Goal: Task Accomplishment & Management: Use online tool/utility

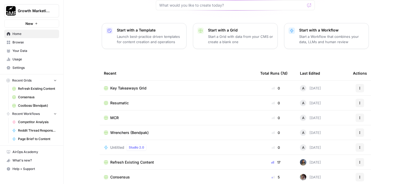
scroll to position [59, 0]
click at [22, 43] on span "Browse" at bounding box center [34, 42] width 44 height 5
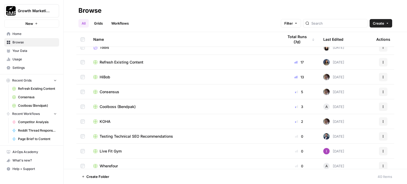
scroll to position [53, 0]
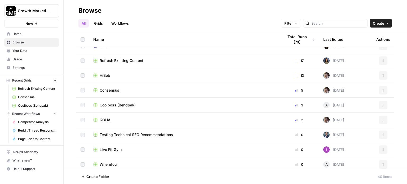
click at [103, 76] on span "HiBob" at bounding box center [105, 75] width 11 height 5
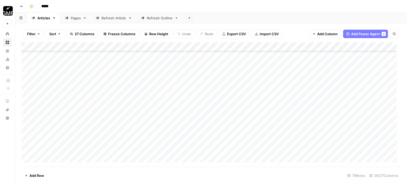
scroll to position [1326, 0]
click at [117, 19] on div "Refresh Article" at bounding box center [114, 17] width 25 height 5
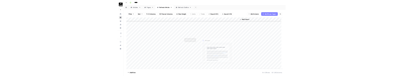
scroll to position [280, 0]
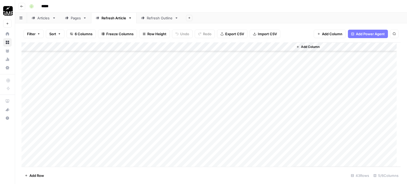
click at [239, 144] on div "Add Column" at bounding box center [210, 104] width 379 height 125
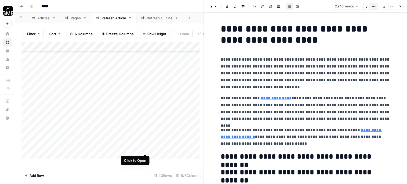
click at [144, 147] on div "Add Column" at bounding box center [112, 102] width 182 height 121
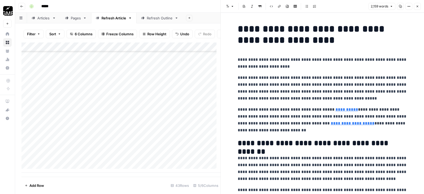
click at [252, 32] on h1 "**********" at bounding box center [323, 34] width 170 height 22
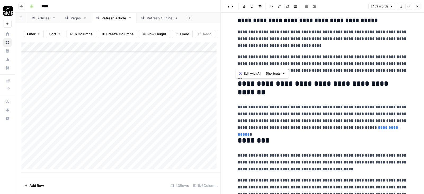
scroll to position [2328, 0]
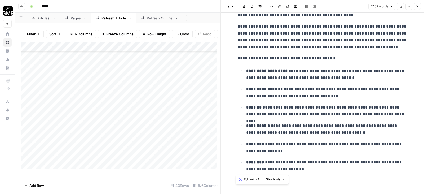
drag, startPoint x: 237, startPoint y: 29, endPoint x: 332, endPoint y: 172, distance: 171.5
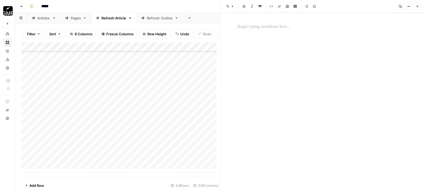
scroll to position [0, 0]
click at [275, 28] on p at bounding box center [323, 26] width 170 height 7
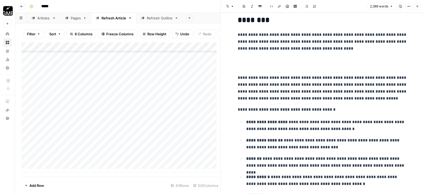
scroll to position [3822, 0]
click at [264, 68] on p at bounding box center [323, 63] width 170 height 14
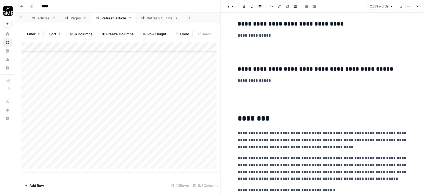
scroll to position [3716, 0]
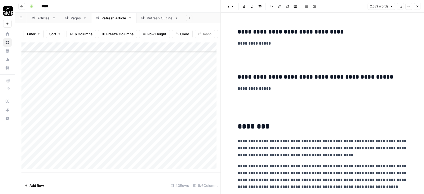
click at [258, 110] on p at bounding box center [323, 106] width 170 height 21
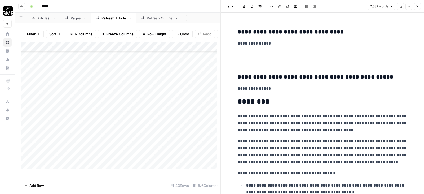
click at [253, 64] on p at bounding box center [323, 58] width 170 height 14
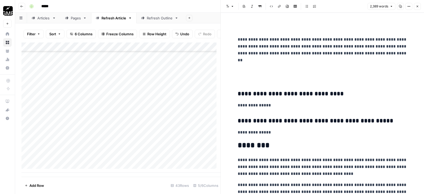
scroll to position [3636, 0]
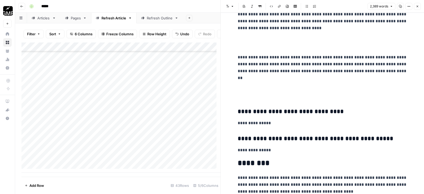
click at [252, 95] on p at bounding box center [323, 89] width 170 height 21
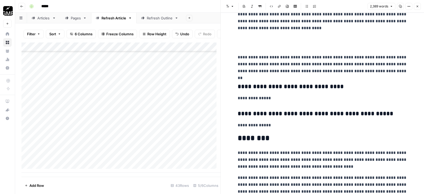
click at [254, 48] on p at bounding box center [323, 43] width 170 height 14
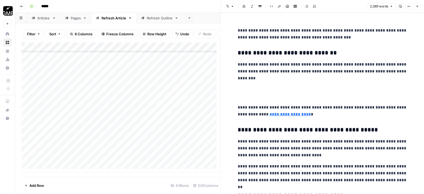
scroll to position [3503, 0]
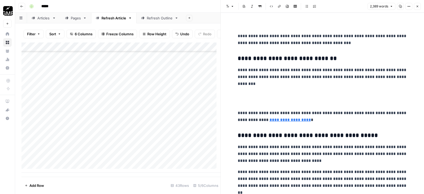
click at [256, 101] on p at bounding box center [323, 98] width 170 height 14
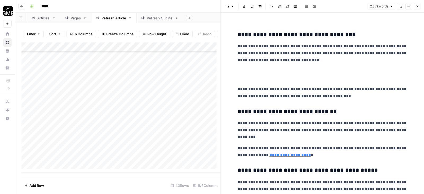
scroll to position [3424, 0]
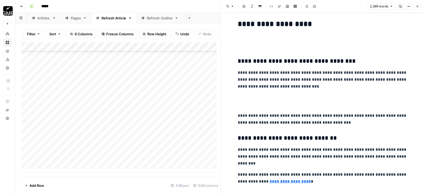
click at [255, 102] on p at bounding box center [323, 101] width 170 height 14
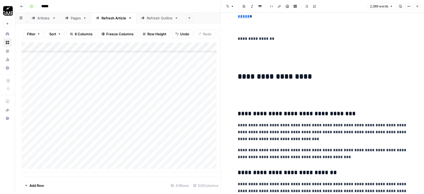
scroll to position [3371, 0]
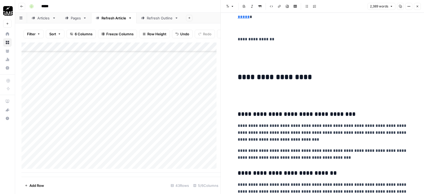
click at [254, 94] on p at bounding box center [323, 95] width 170 height 14
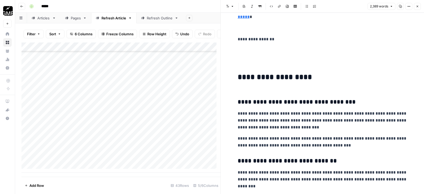
click at [251, 89] on h2 "**********" at bounding box center [323, 81] width 170 height 17
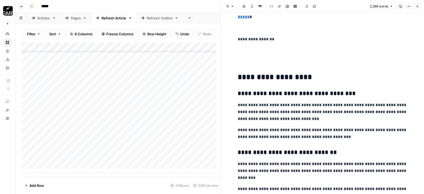
click at [268, 66] on p at bounding box center [323, 57] width 170 height 21
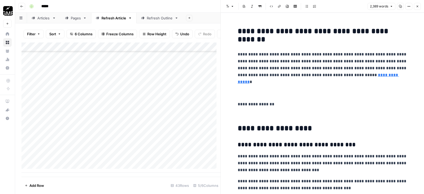
scroll to position [3291, 0]
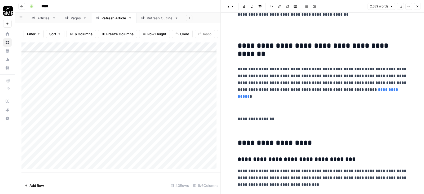
click at [257, 109] on p at bounding box center [323, 104] width 170 height 14
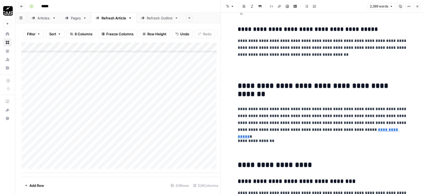
scroll to position [3238, 0]
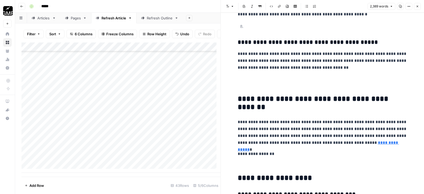
click at [247, 86] on p at bounding box center [323, 82] width 170 height 14
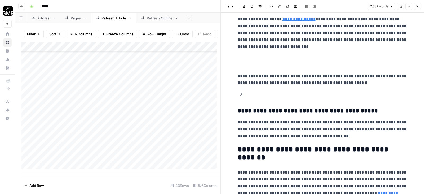
scroll to position [3159, 0]
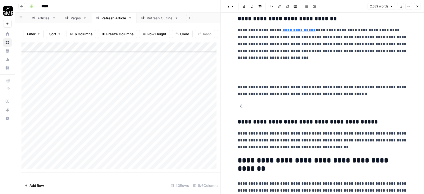
click at [254, 108] on p at bounding box center [326, 106] width 161 height 7
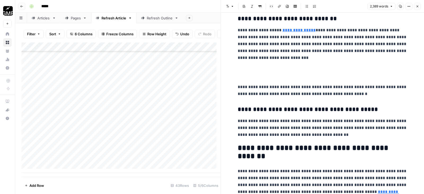
drag, startPoint x: 236, startPoint y: 109, endPoint x: 239, endPoint y: 110, distance: 3.0
click at [238, 109] on h3 "**********" at bounding box center [323, 109] width 170 height 7
click at [251, 78] on p at bounding box center [323, 73] width 170 height 14
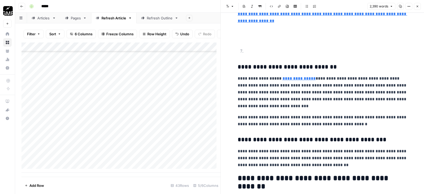
scroll to position [3106, 0]
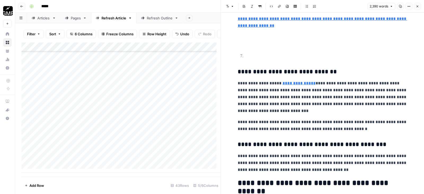
click at [238, 72] on h3 "**********" at bounding box center [323, 71] width 170 height 7
click at [246, 56] on p at bounding box center [326, 56] width 161 height 7
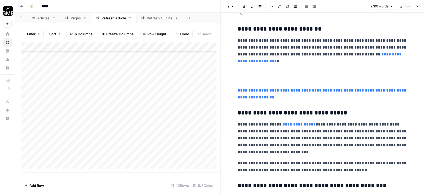
scroll to position [3026, 0]
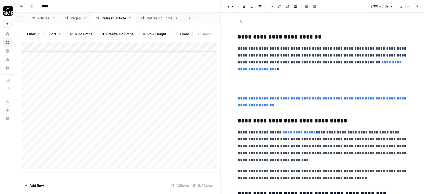
click at [255, 85] on div "[URL][DOMAIN_NAME] Open in a new tab Remove link Remove link and delete text" at bounding box center [284, 90] width 102 height 11
click at [255, 82] on p at bounding box center [323, 84] width 170 height 14
click at [253, 88] on p at bounding box center [323, 84] width 170 height 14
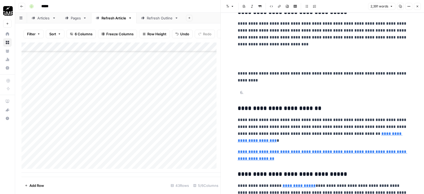
scroll to position [2947, 0]
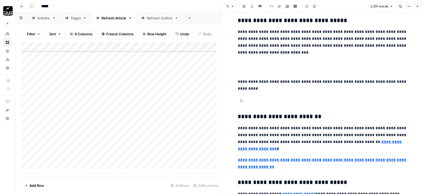
click at [238, 89] on p "**********" at bounding box center [323, 85] width 170 height 14
click at [247, 103] on p at bounding box center [326, 101] width 161 height 7
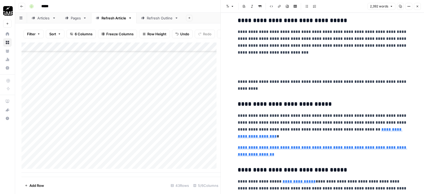
click at [267, 72] on p at bounding box center [323, 67] width 170 height 14
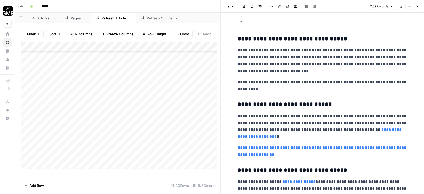
scroll to position [2920, 0]
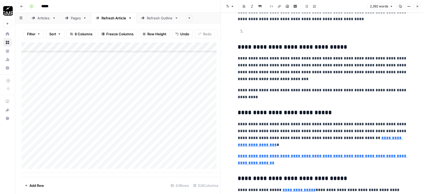
drag, startPoint x: 237, startPoint y: 47, endPoint x: 253, endPoint y: 62, distance: 21.6
click at [238, 47] on h3 "**********" at bounding box center [323, 46] width 170 height 7
click at [250, 34] on p at bounding box center [326, 31] width 161 height 7
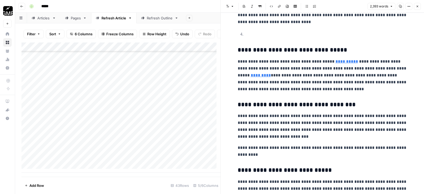
scroll to position [2840, 0]
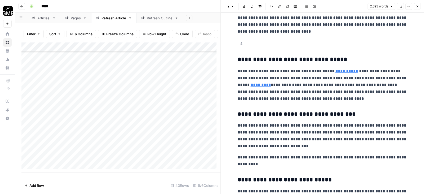
drag, startPoint x: 237, startPoint y: 58, endPoint x: 251, endPoint y: 61, distance: 14.7
click at [238, 58] on h3 "**********" at bounding box center [323, 59] width 170 height 7
click at [252, 45] on p at bounding box center [326, 44] width 161 height 7
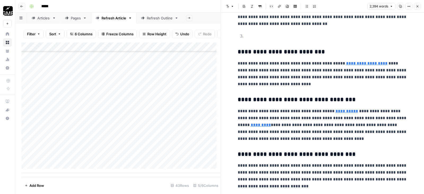
scroll to position [2787, 0]
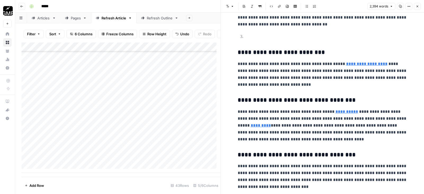
click at [238, 54] on h3 "**********" at bounding box center [323, 52] width 170 height 7
click at [252, 37] on p at bounding box center [326, 36] width 161 height 7
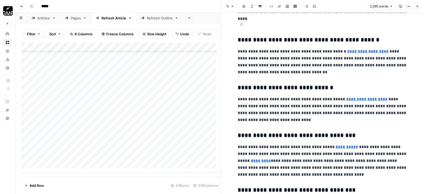
scroll to position [2734, 0]
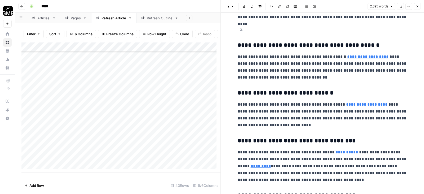
click at [238, 45] on h3 "**********" at bounding box center [323, 45] width 170 height 7
click at [263, 30] on p at bounding box center [326, 29] width 161 height 7
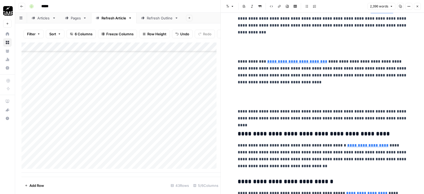
scroll to position [2628, 0]
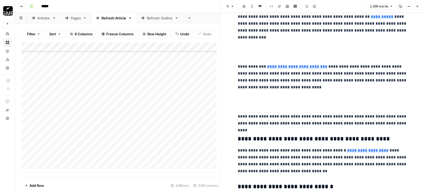
click at [248, 102] on p at bounding box center [323, 102] width 170 height 14
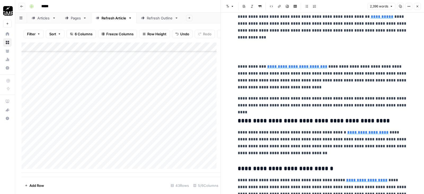
click at [244, 52] on p at bounding box center [323, 52] width 170 height 14
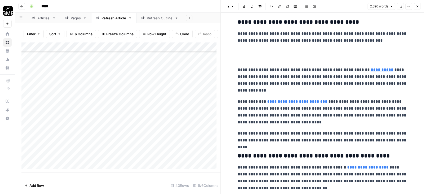
scroll to position [2549, 0]
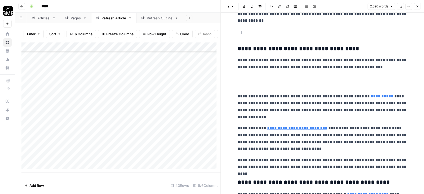
click at [245, 82] on p at bounding box center [323, 82] width 170 height 14
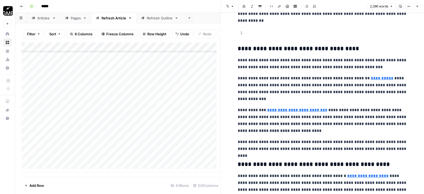
click at [238, 48] on h3 "**********" at bounding box center [323, 48] width 170 height 7
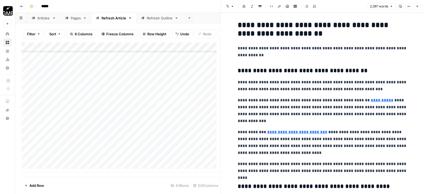
scroll to position [2469, 0]
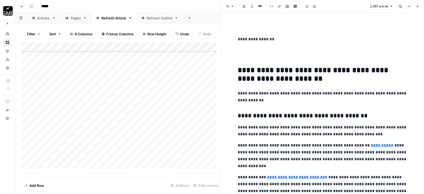
click at [251, 59] on p at bounding box center [323, 54] width 170 height 14
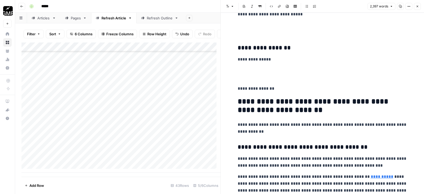
scroll to position [2416, 0]
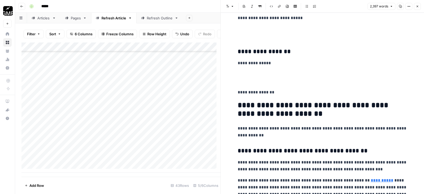
click at [259, 81] on p at bounding box center [323, 78] width 170 height 14
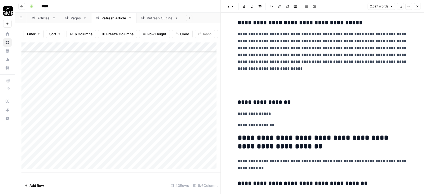
scroll to position [2363, 0]
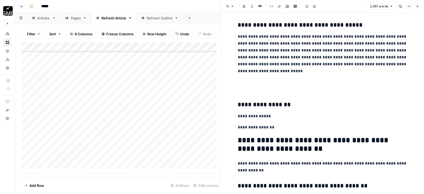
click at [254, 89] on p at bounding box center [323, 86] width 170 height 14
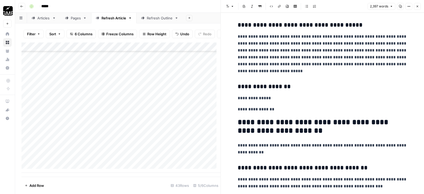
scroll to position [2284, 0]
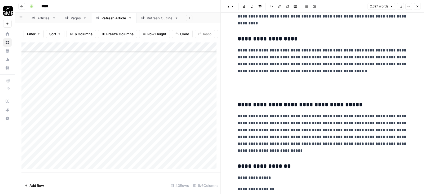
click at [251, 88] on p at bounding box center [323, 86] width 170 height 14
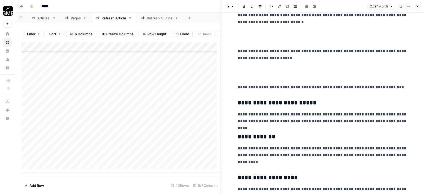
scroll to position [2124, 0]
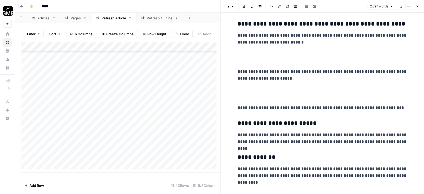
click at [252, 95] on p at bounding box center [323, 93] width 170 height 14
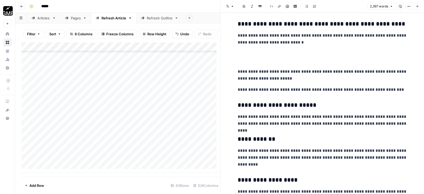
click at [244, 60] on p at bounding box center [323, 57] width 170 height 14
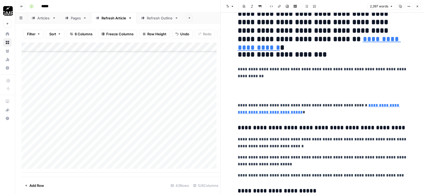
scroll to position [2018, 0]
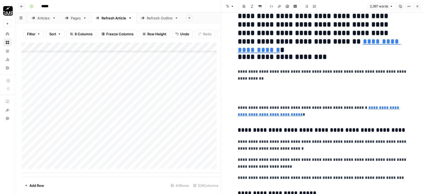
click at [258, 100] on p at bounding box center [323, 93] width 170 height 14
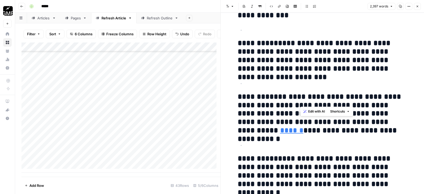
scroll to position [1674, 0]
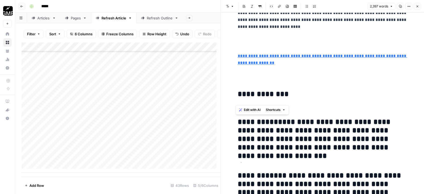
drag, startPoint x: 360, startPoint y: 121, endPoint x: 233, endPoint y: 124, distance: 126.5
click at [235, 124] on div "**********" at bounding box center [323, 95] width 176 height 3494
click at [307, 6] on icon "button" at bounding box center [307, 6] width 3 height 2
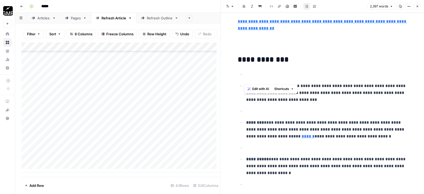
scroll to position [1727, 0]
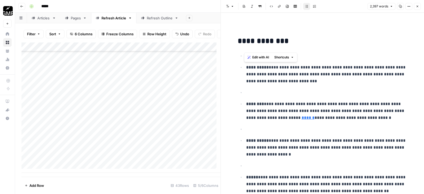
click at [313, 73] on p "**********" at bounding box center [326, 74] width 161 height 21
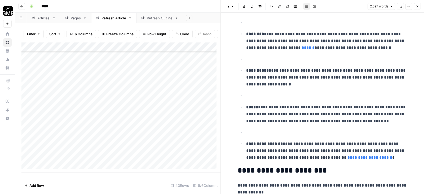
scroll to position [1806, 0]
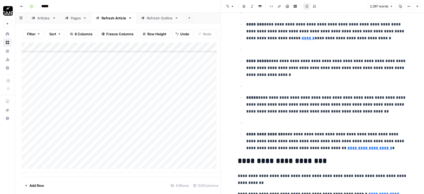
click at [251, 125] on p at bounding box center [326, 122] width 161 height 7
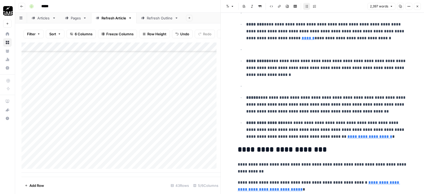
click at [248, 89] on p at bounding box center [326, 86] width 161 height 7
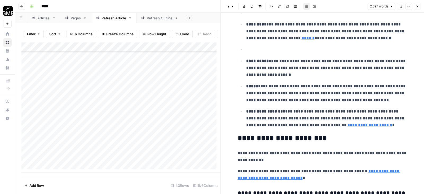
click at [253, 52] on p at bounding box center [326, 49] width 161 height 7
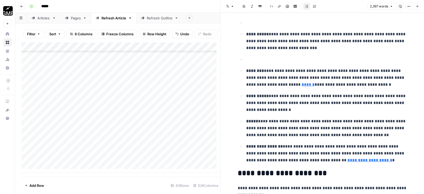
scroll to position [1753, 0]
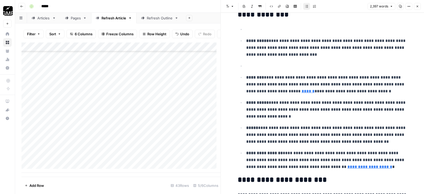
click at [251, 66] on p at bounding box center [326, 66] width 161 height 7
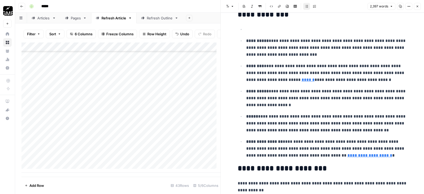
click at [252, 33] on ul "**********" at bounding box center [323, 92] width 170 height 133
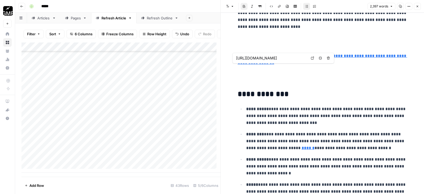
scroll to position [1621, 0]
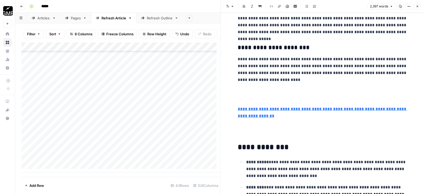
click at [260, 131] on p at bounding box center [323, 131] width 170 height 14
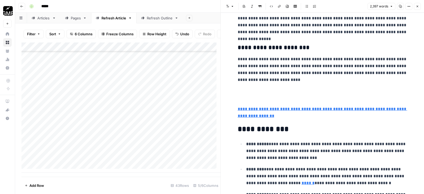
click at [251, 94] on p at bounding box center [323, 95] width 170 height 14
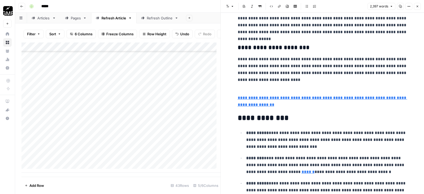
click at [247, 89] on p "**********" at bounding box center [323, 73] width 170 height 34
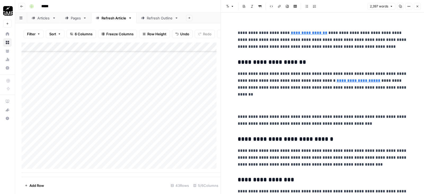
scroll to position [1435, 0]
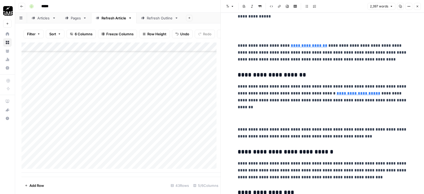
click at [254, 112] on p at bounding box center [323, 115] width 170 height 14
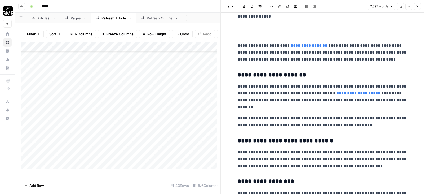
click at [243, 109] on p "**********" at bounding box center [323, 97] width 170 height 28
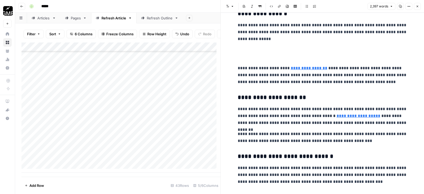
scroll to position [1382, 0]
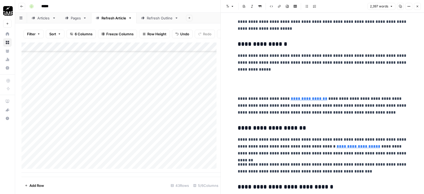
click at [256, 87] on p at bounding box center [323, 84] width 170 height 14
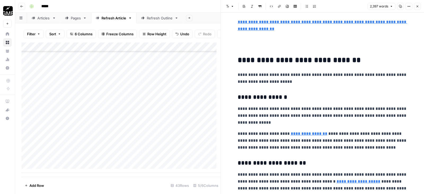
scroll to position [1276, 0]
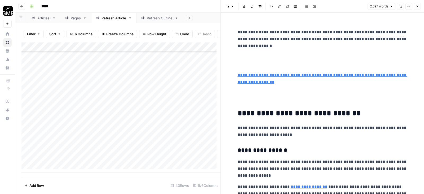
click at [255, 99] on p at bounding box center [323, 97] width 170 height 14
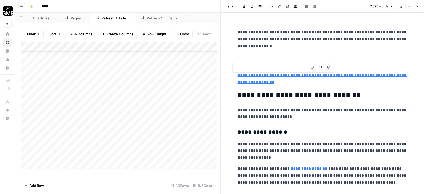
click at [246, 66] on input "url" at bounding box center [271, 66] width 71 height 5
click at [249, 60] on p at bounding box center [323, 61] width 170 height 14
click at [249, 67] on p at bounding box center [323, 61] width 170 height 14
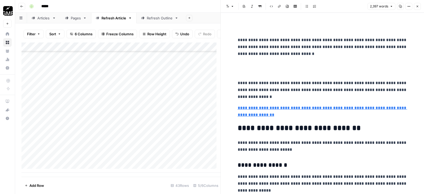
scroll to position [1223, 0]
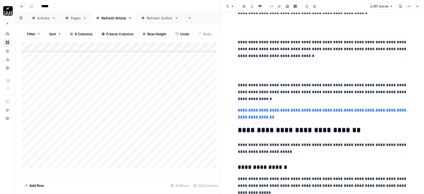
click at [253, 73] on p at bounding box center [323, 71] width 170 height 14
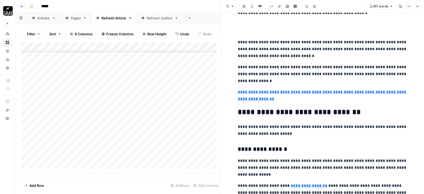
click at [248, 32] on p at bounding box center [323, 28] width 170 height 14
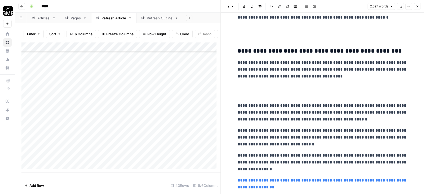
scroll to position [1113, 0]
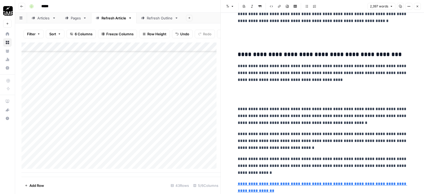
click at [254, 99] on p at bounding box center [323, 95] width 170 height 14
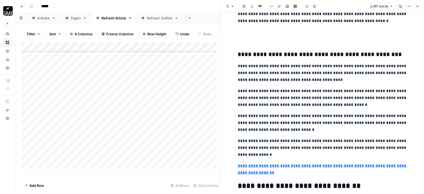
click at [246, 39] on p at bounding box center [323, 36] width 170 height 14
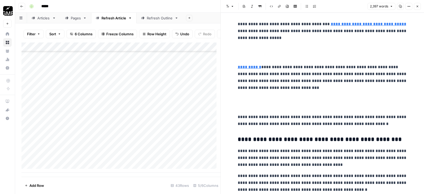
scroll to position [1007, 0]
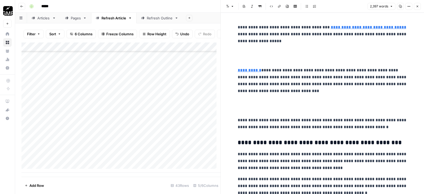
click at [256, 112] on p at bounding box center [323, 106] width 170 height 14
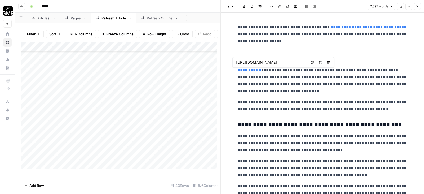
drag, startPoint x: 251, startPoint y: 69, endPoint x: 252, endPoint y: 60, distance: 9.8
click at [252, 60] on input "[URL][DOMAIN_NAME]" at bounding box center [271, 62] width 71 height 5
click at [252, 54] on p at bounding box center [323, 56] width 170 height 14
click at [252, 59] on p at bounding box center [323, 56] width 170 height 14
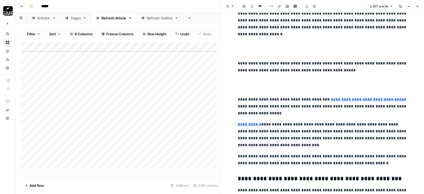
scroll to position [927, 0]
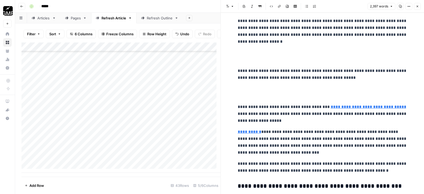
click at [251, 97] on p at bounding box center [323, 92] width 170 height 14
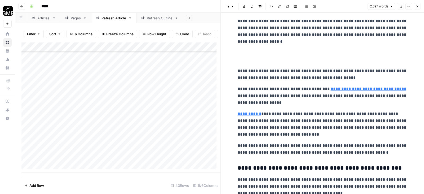
click at [256, 59] on p at bounding box center [323, 56] width 170 height 14
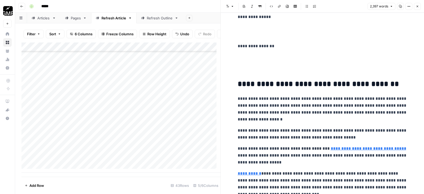
scroll to position [848, 0]
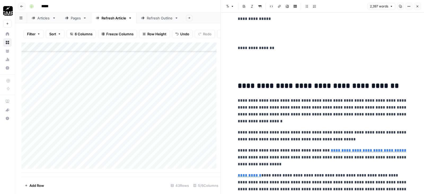
click at [253, 71] on p at bounding box center [323, 66] width 170 height 21
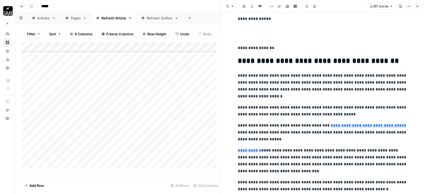
click at [253, 39] on p at bounding box center [323, 34] width 170 height 14
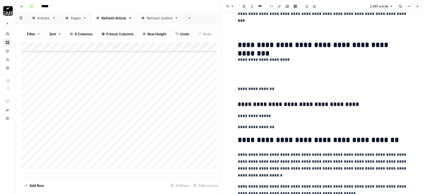
scroll to position [742, 0]
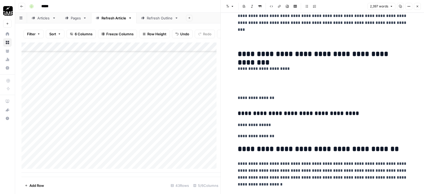
click at [252, 85] on p at bounding box center [323, 83] width 170 height 14
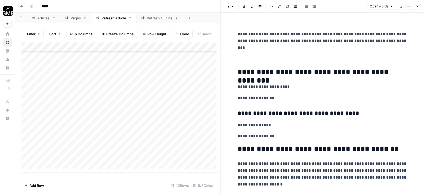
scroll to position [715, 0]
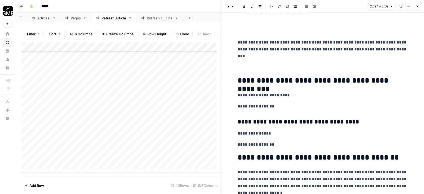
click at [273, 68] on p at bounding box center [323, 64] width 170 height 14
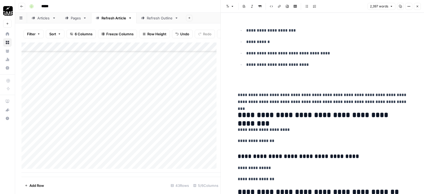
scroll to position [662, 0]
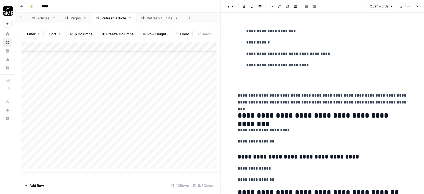
click at [257, 85] on p at bounding box center [323, 81] width 170 height 14
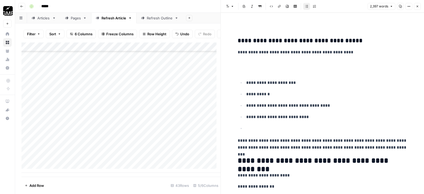
scroll to position [609, 0]
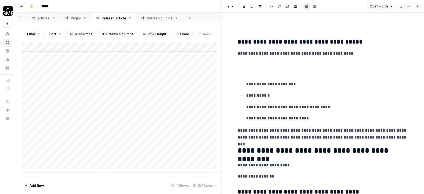
click at [254, 71] on p at bounding box center [323, 68] width 170 height 14
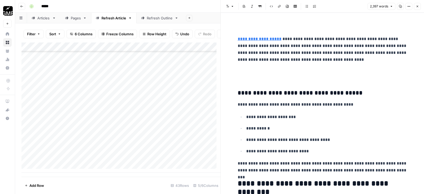
scroll to position [556, 0]
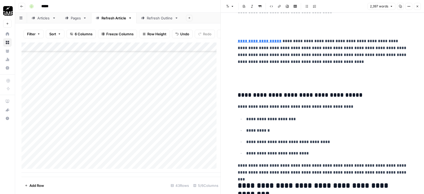
click at [254, 77] on p at bounding box center [323, 76] width 170 height 14
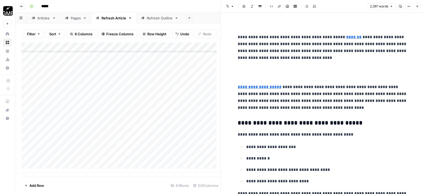
scroll to position [503, 0]
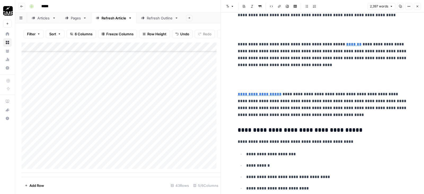
click at [256, 80] on p at bounding box center [323, 80] width 170 height 14
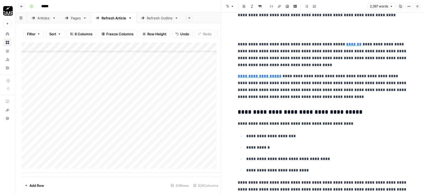
click at [256, 33] on p at bounding box center [323, 30] width 170 height 14
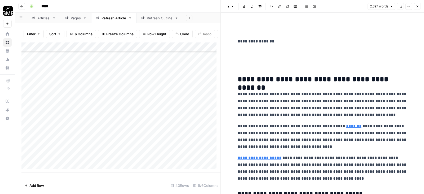
scroll to position [395, 0]
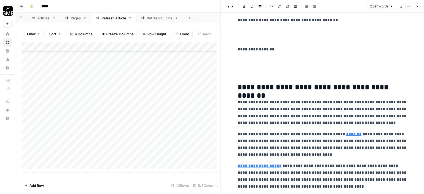
click at [254, 72] on p at bounding box center [323, 67] width 170 height 21
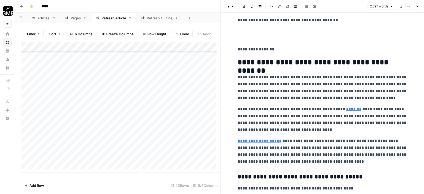
click at [250, 37] on p at bounding box center [323, 35] width 170 height 14
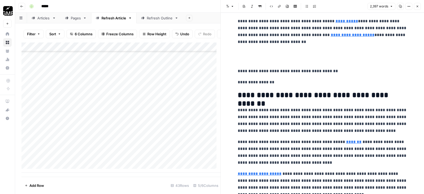
scroll to position [342, 0]
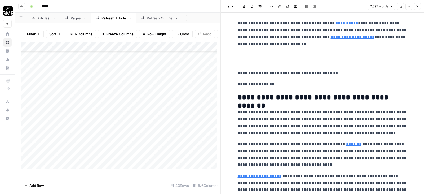
click at [252, 64] on p at bounding box center [323, 59] width 170 height 14
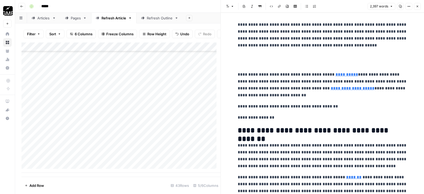
scroll to position [289, 0]
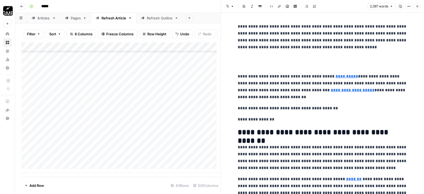
click at [251, 67] on p at bounding box center [323, 62] width 170 height 14
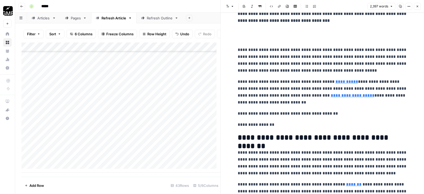
scroll to position [236, 0]
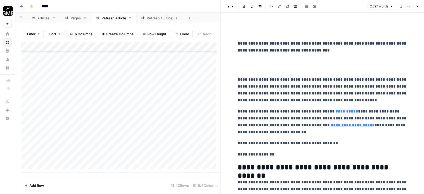
click at [252, 69] on p at bounding box center [323, 65] width 170 height 14
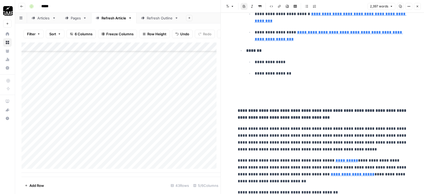
scroll to position [157, 0]
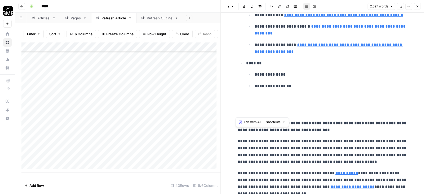
drag, startPoint x: 245, startPoint y: 111, endPoint x: 239, endPoint y: 64, distance: 47.2
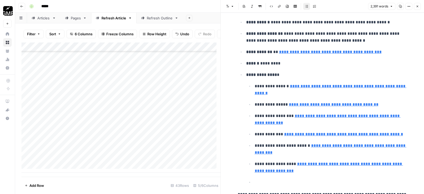
scroll to position [51, 0]
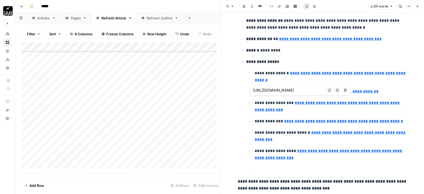
type input "[URL][DOMAIN_NAME]"
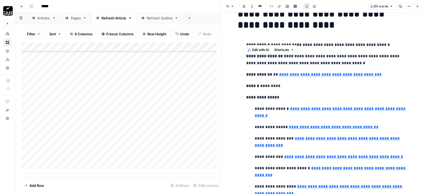
scroll to position [0, 0]
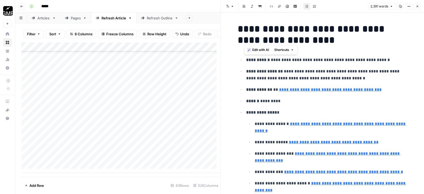
drag, startPoint x: 298, startPoint y: 157, endPoint x: 244, endPoint y: 62, distance: 108.7
click at [244, 62] on ul "**********" at bounding box center [323, 139] width 170 height 167
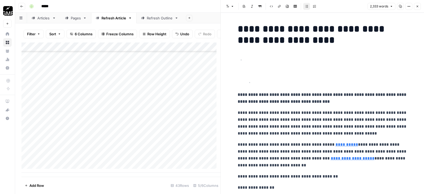
click at [253, 85] on li at bounding box center [330, 82] width 154 height 7
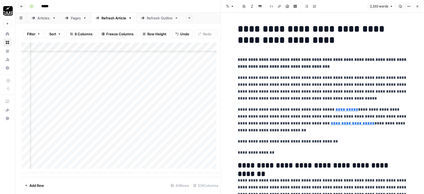
scroll to position [279, 60]
click at [332, 85] on p "**********" at bounding box center [323, 88] width 170 height 28
copy div "**********"
click at [132, 150] on div "Add Column" at bounding box center [120, 107] width 199 height 130
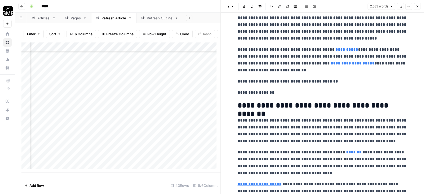
scroll to position [80, 0]
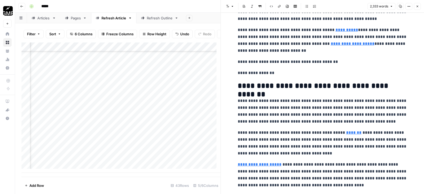
click at [180, 150] on div "Add Column" at bounding box center [120, 107] width 199 height 130
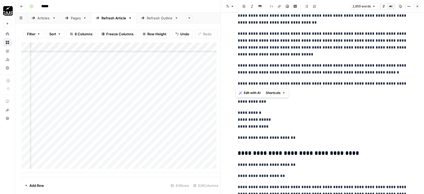
scroll to position [398, 0]
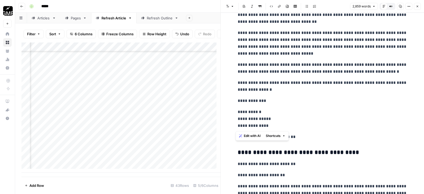
drag, startPoint x: 234, startPoint y: 39, endPoint x: 307, endPoint y: 128, distance: 115.3
copy div "**********"
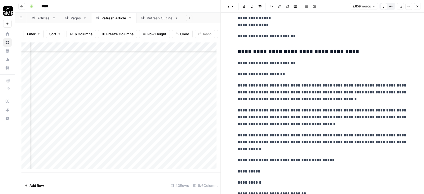
scroll to position [504, 0]
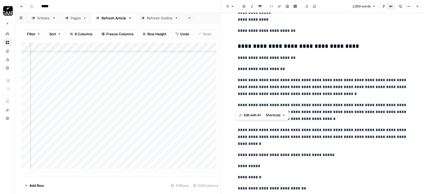
drag, startPoint x: 234, startPoint y: 59, endPoint x: 289, endPoint y: 102, distance: 69.5
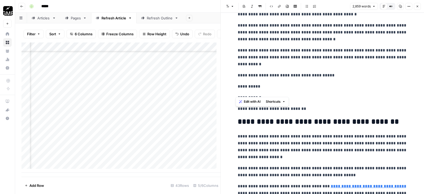
scroll to position [610, 0]
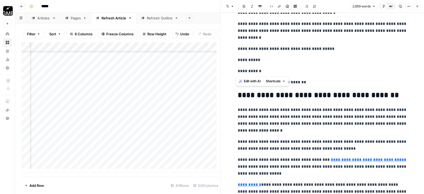
drag, startPoint x: 236, startPoint y: 57, endPoint x: 271, endPoint y: 72, distance: 38.2
copy div "**********"
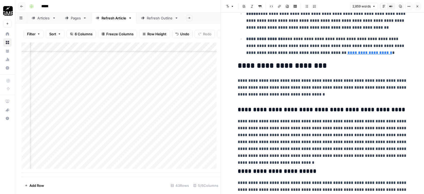
scroll to position [1379, 0]
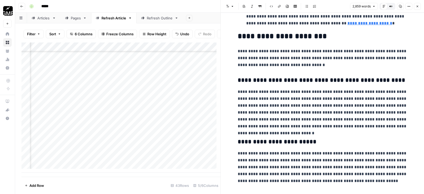
click at [345, 108] on p "**********" at bounding box center [323, 108] width 170 height 41
copy p "**********"
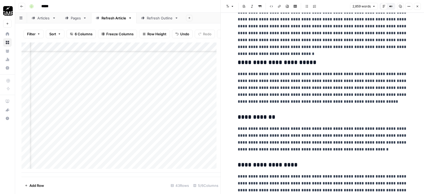
scroll to position [1459, 0]
click at [308, 93] on p "**********" at bounding box center [323, 87] width 170 height 34
copy p "**********"
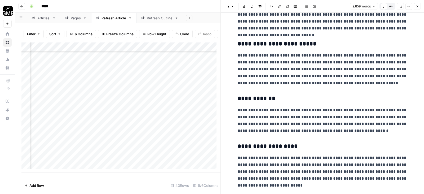
scroll to position [1485, 0]
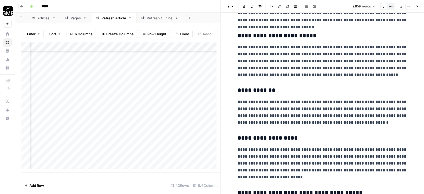
click at [299, 110] on p "**********" at bounding box center [323, 112] width 170 height 28
copy p "**********"
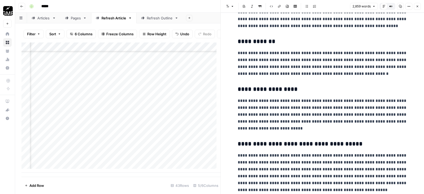
scroll to position [1565, 0]
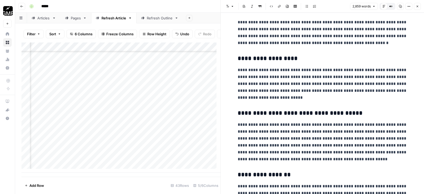
click at [297, 84] on p "**********" at bounding box center [323, 84] width 170 height 34
copy p "**********"
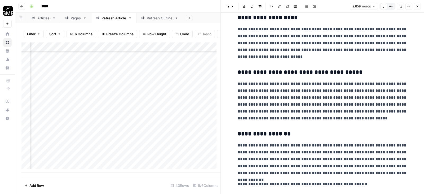
scroll to position [1618, 0]
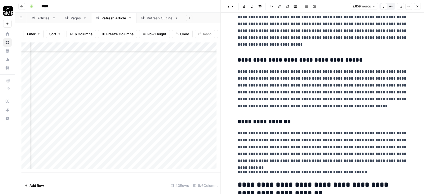
click at [302, 82] on p "**********" at bounding box center [323, 88] width 170 height 41
copy p "**********"
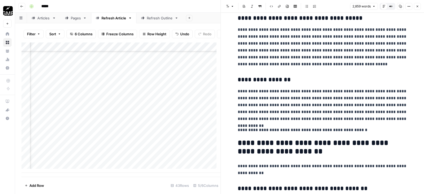
scroll to position [1671, 0]
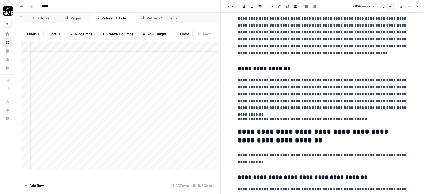
click at [298, 92] on p "**********" at bounding box center [323, 94] width 170 height 34
copy p "**********"
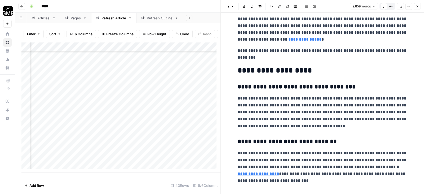
scroll to position [2360, 0]
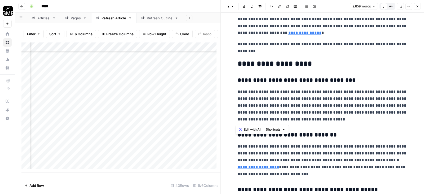
drag, startPoint x: 256, startPoint y: 113, endPoint x: 317, endPoint y: 117, distance: 60.8
click at [317, 117] on p "**********" at bounding box center [323, 105] width 170 height 34
drag, startPoint x: 316, startPoint y: 119, endPoint x: 257, endPoint y: 112, distance: 59.6
click at [257, 112] on p "**********" at bounding box center [323, 105] width 170 height 34
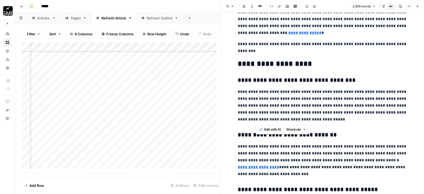
copy p "**********"
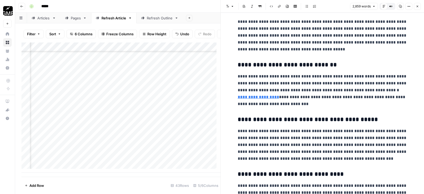
scroll to position [2440, 0]
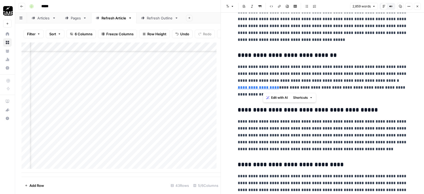
drag, startPoint x: 253, startPoint y: 86, endPoint x: 264, endPoint y: 90, distance: 10.8
click at [264, 90] on p "**********" at bounding box center [323, 80] width 170 height 34
drag, startPoint x: 254, startPoint y: 87, endPoint x: 267, endPoint y: 94, distance: 15.3
click at [267, 94] on p "**********" at bounding box center [323, 80] width 170 height 34
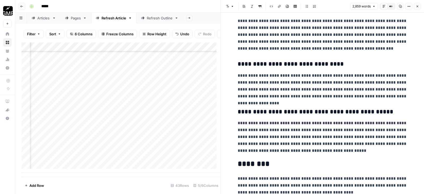
scroll to position [2546, 0]
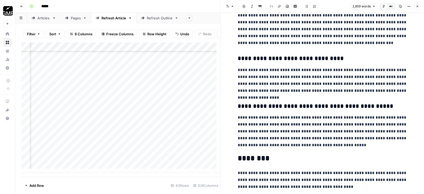
click at [301, 83] on p "**********" at bounding box center [323, 81] width 170 height 28
drag, startPoint x: 313, startPoint y: 146, endPoint x: 260, endPoint y: 128, distance: 56.1
click at [260, 129] on p "**********" at bounding box center [323, 131] width 170 height 34
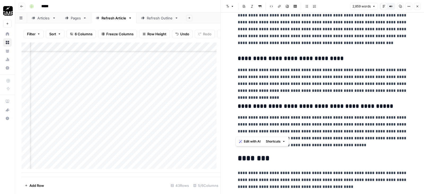
click at [259, 128] on p "**********" at bounding box center [323, 131] width 170 height 34
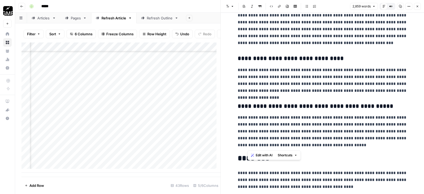
drag, startPoint x: 248, startPoint y: 118, endPoint x: 317, endPoint y: 145, distance: 74.7
click at [317, 145] on p "**********" at bounding box center [323, 131] width 170 height 34
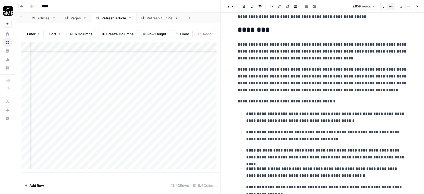
scroll to position [2648, 0]
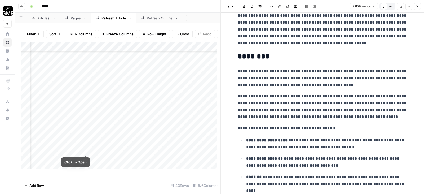
click at [86, 149] on div "Add Column" at bounding box center [120, 107] width 199 height 130
